Goal: Find contact information: Find contact information

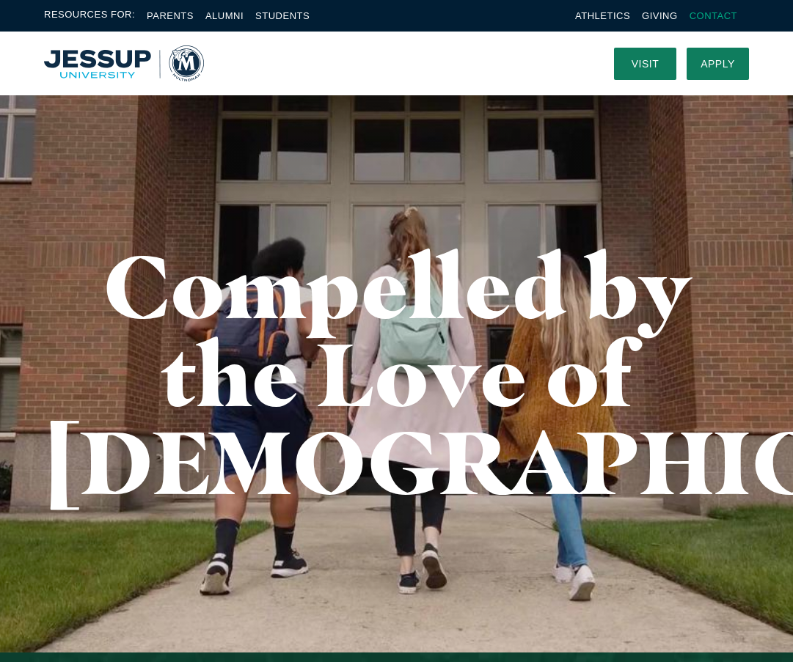
click at [696, 17] on link "Contact" at bounding box center [713, 15] width 48 height 11
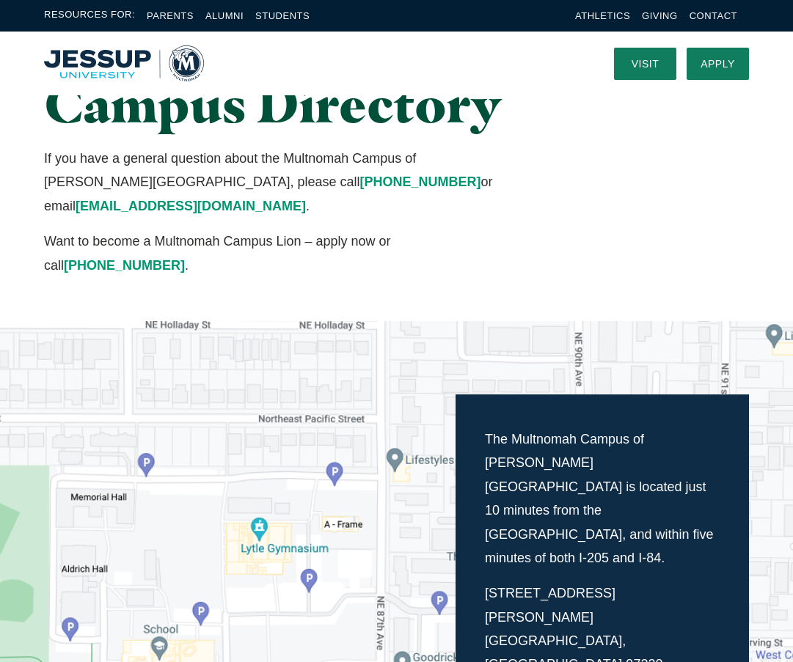
scroll to position [98, 0]
